Goal: Transaction & Acquisition: Subscribe to service/newsletter

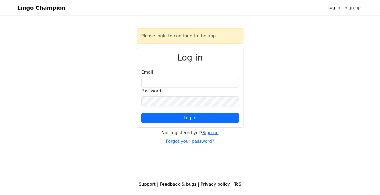
click at [209, 133] on link "Sign up" at bounding box center [210, 132] width 16 height 5
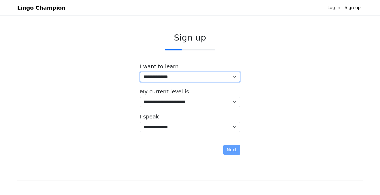
click at [201, 77] on select "**********" at bounding box center [190, 77] width 100 height 10
